Goal: Task Accomplishment & Management: Use online tool/utility

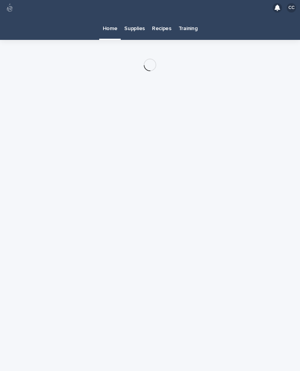
scroll to position [14, 0]
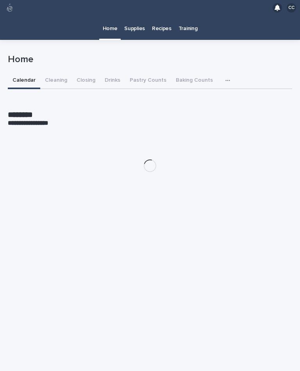
click at [87, 73] on button "Closing" at bounding box center [86, 81] width 28 height 16
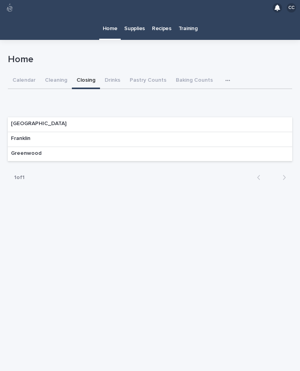
click at [262, 132] on div "Franklin" at bounding box center [150, 139] width 284 height 15
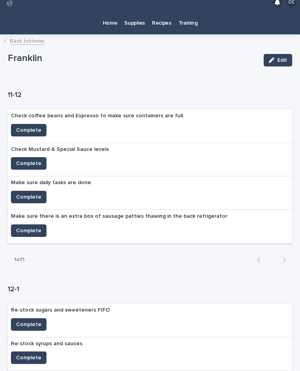
scroll to position [6, 0]
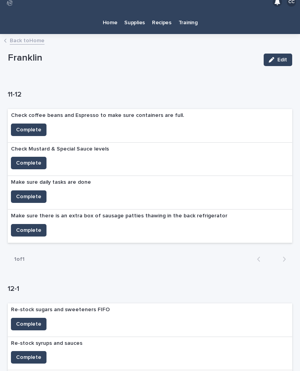
click at [25, 126] on span "Complete" at bounding box center [28, 130] width 25 height 8
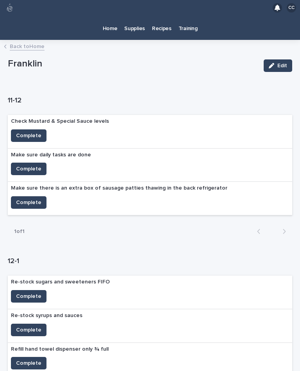
scroll to position [0, 0]
click at [117, 16] on p "Home" at bounding box center [110, 24] width 15 height 16
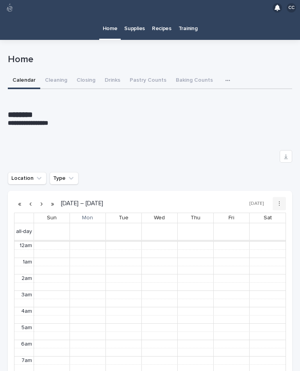
scroll to position [99, 0]
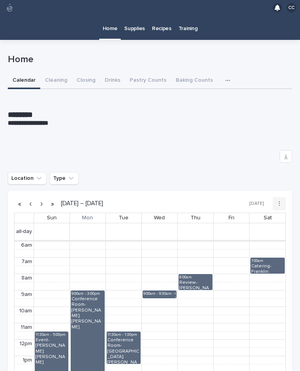
click at [57, 73] on button "Cleaning" at bounding box center [56, 81] width 32 height 16
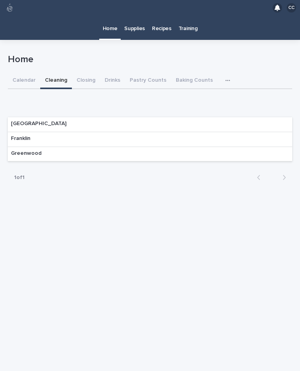
click at [251, 132] on div "Franklin" at bounding box center [150, 139] width 284 height 15
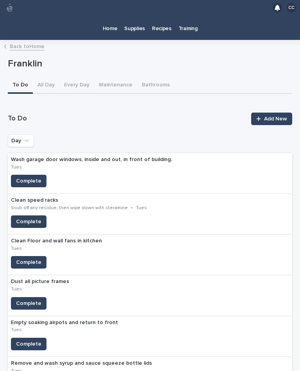
click at [113, 16] on p "Home" at bounding box center [110, 24] width 15 height 16
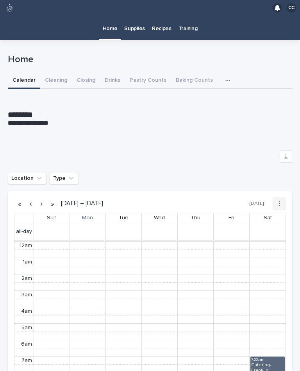
click at [84, 73] on button "Closing" at bounding box center [86, 81] width 28 height 16
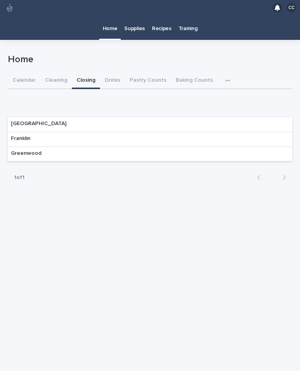
click at [259, 132] on div "Franklin" at bounding box center [150, 139] width 284 height 15
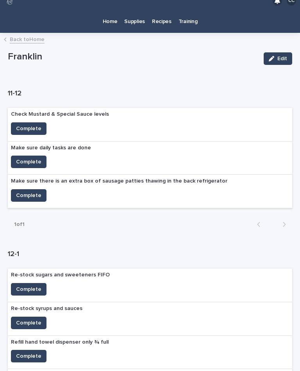
scroll to position [9, 0]
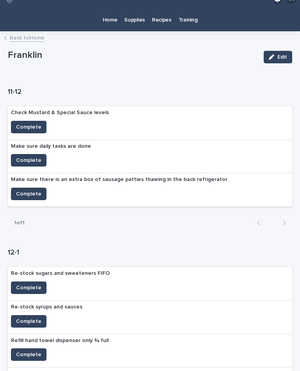
click at [25, 154] on button "Complete" at bounding box center [29, 160] width 36 height 13
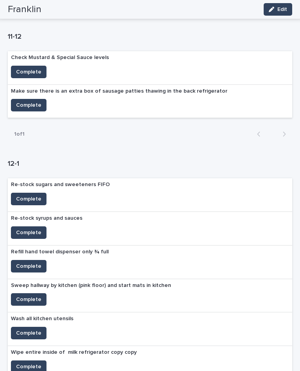
scroll to position [68, 0]
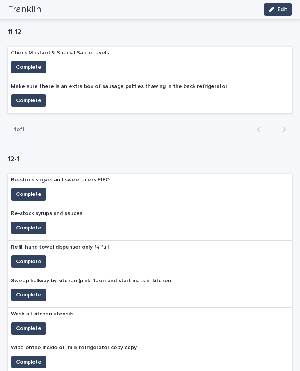
click at [25, 63] on span "Complete" at bounding box center [28, 67] width 25 height 8
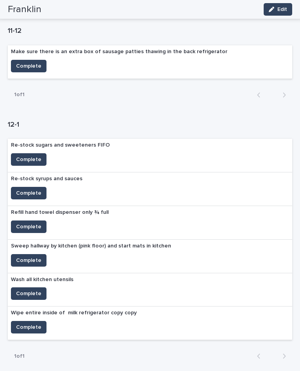
scroll to position [60, 0]
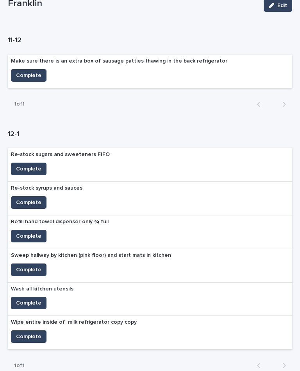
click at [25, 71] on span "Complete" at bounding box center [28, 75] width 25 height 8
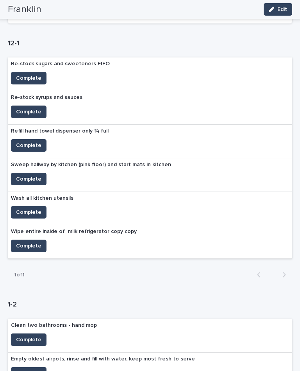
scroll to position [163, 0]
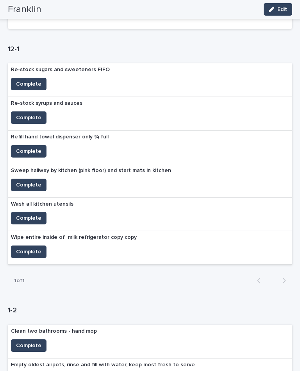
click at [26, 80] on span "Complete" at bounding box center [28, 84] width 25 height 8
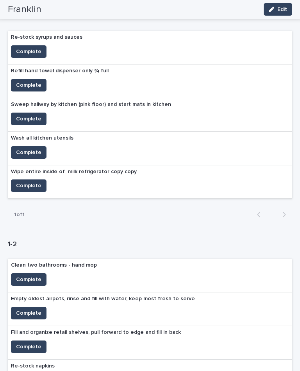
scroll to position [195, 0]
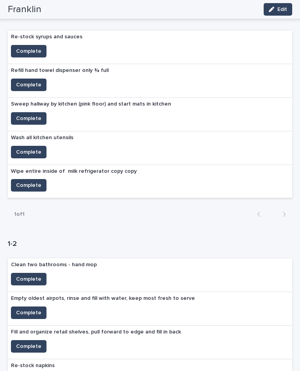
click at [18, 146] on button "Complete" at bounding box center [29, 152] width 36 height 13
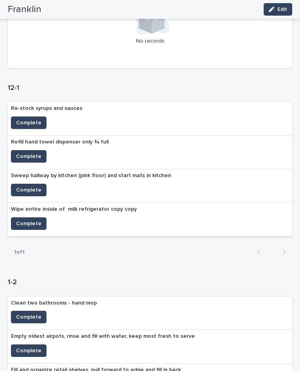
scroll to position [72, 0]
